Goal: Information Seeking & Learning: Learn about a topic

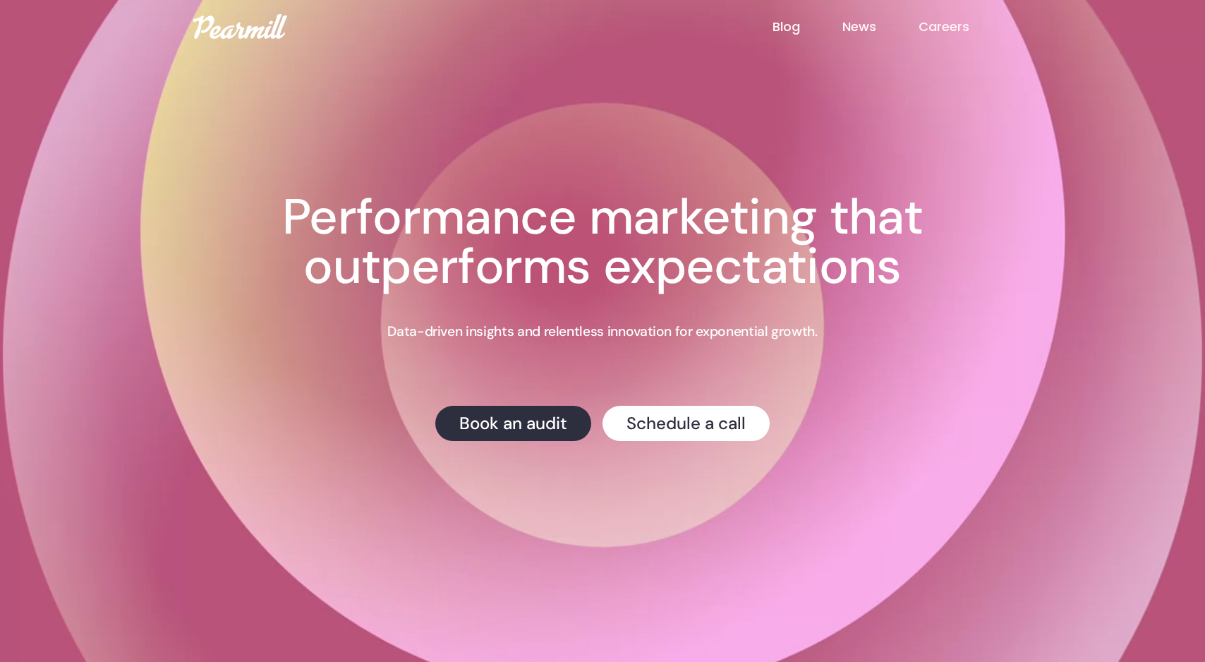
click at [941, 29] on link "Careers" at bounding box center [965, 27] width 93 height 18
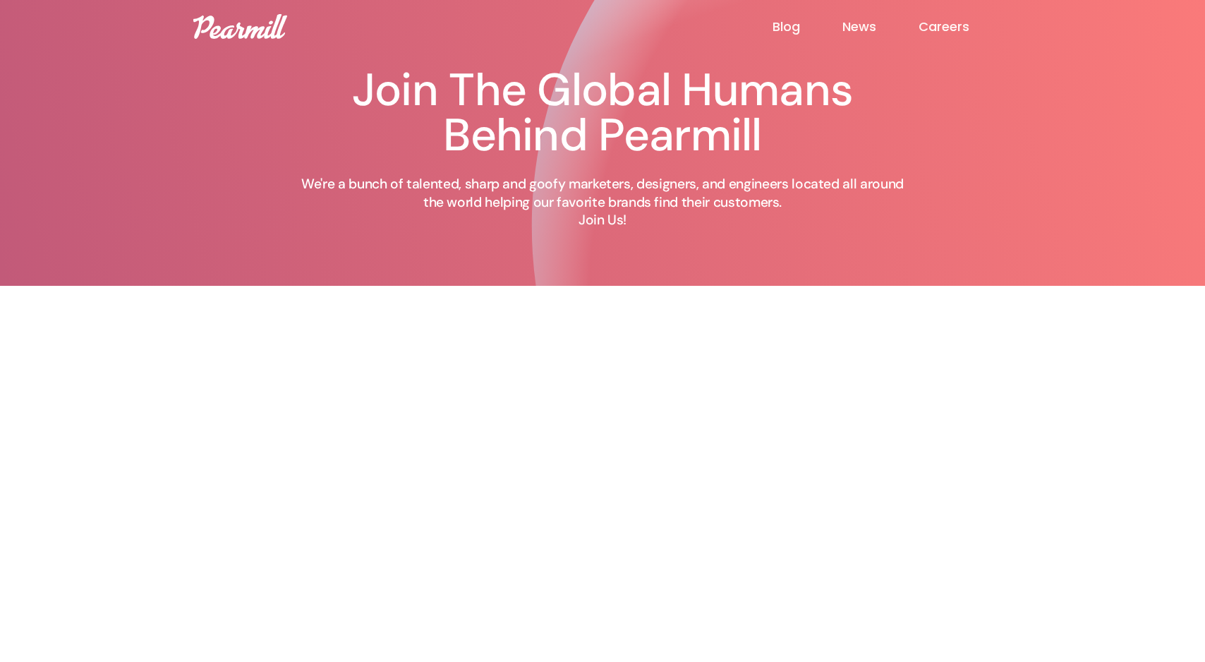
click at [853, 27] on link "News" at bounding box center [881, 26] width 76 height 17
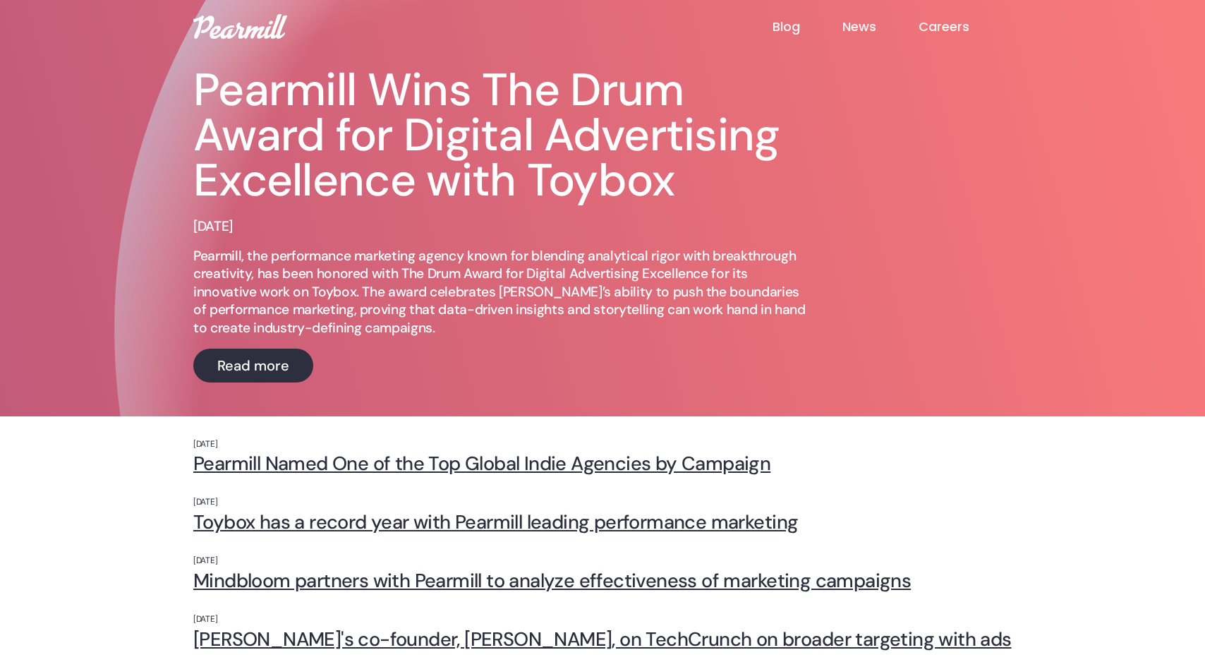
click at [795, 29] on link "Blog" at bounding box center [808, 26] width 70 height 17
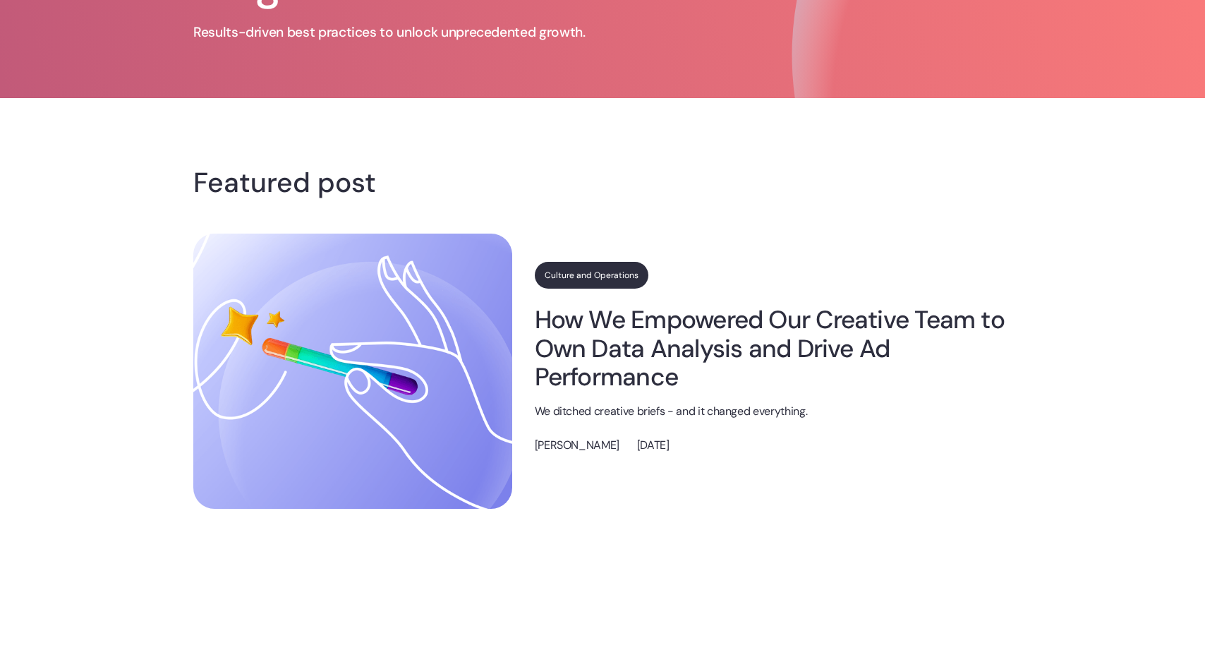
scroll to position [279, 0]
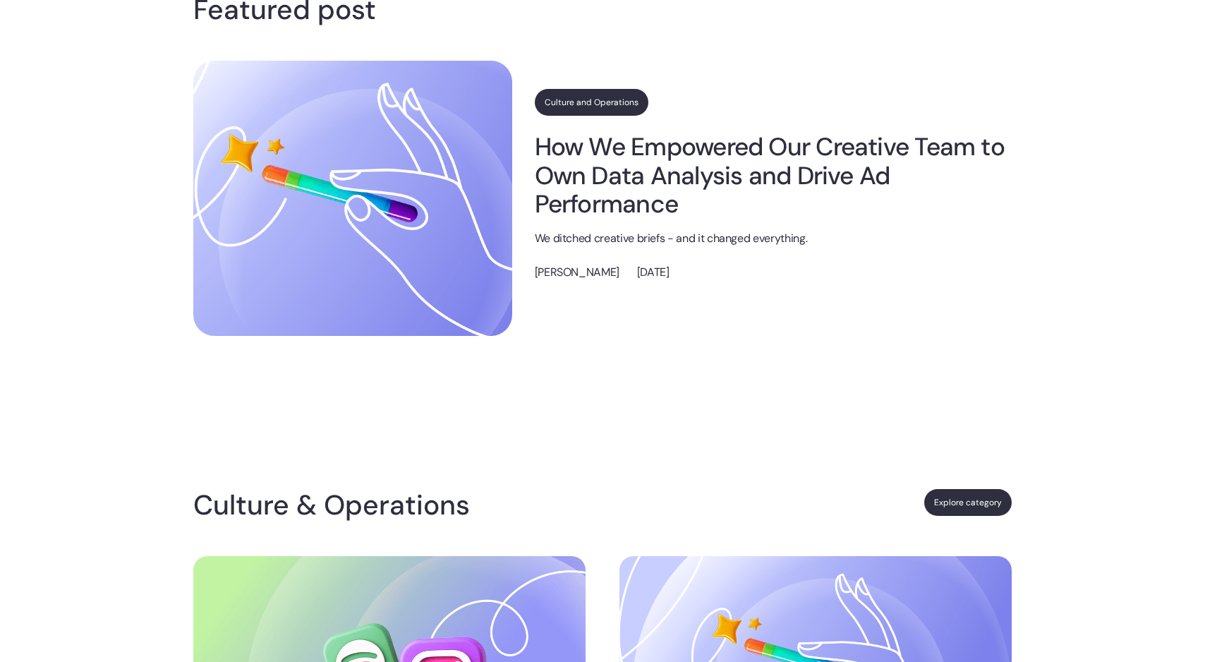
click at [621, 147] on link "How We Empowered Our Creative Team to Own Data Analysis and Drive Ad Performance" at bounding box center [773, 175] width 477 height 85
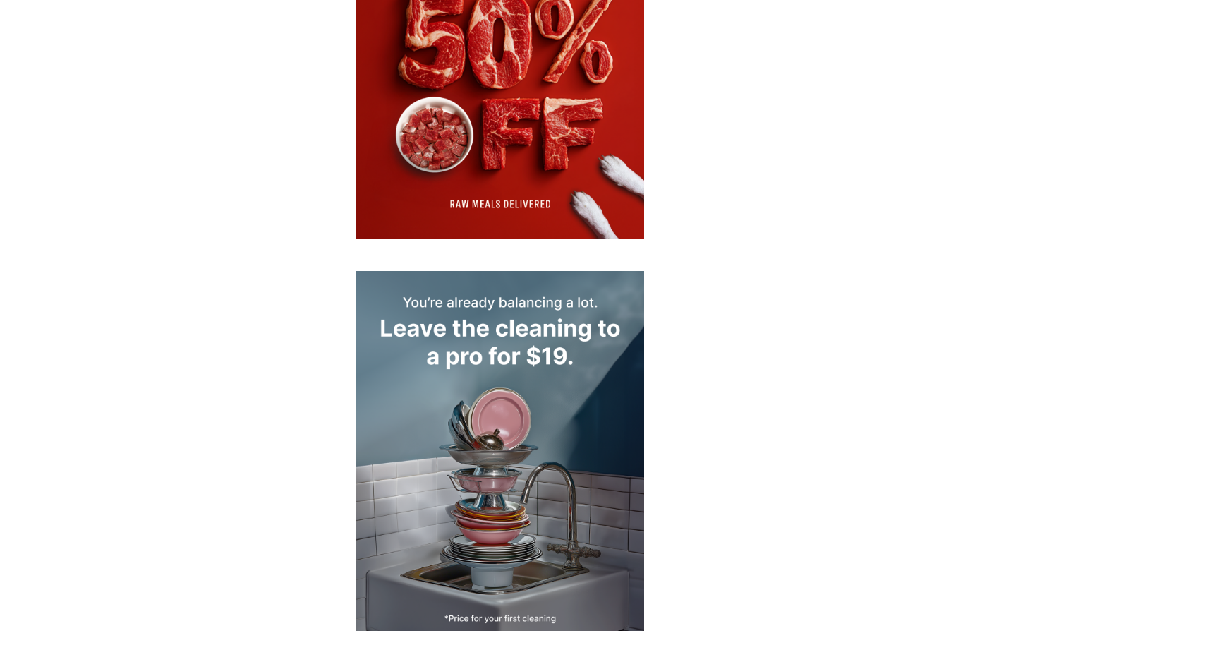
scroll to position [4695, 0]
